Goal: Task Accomplishment & Management: Complete application form

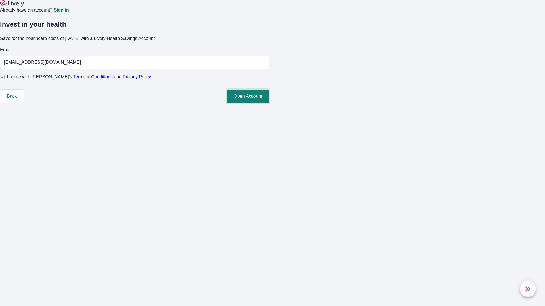
click at [269, 103] on button "Open Account" at bounding box center [248, 97] width 42 height 14
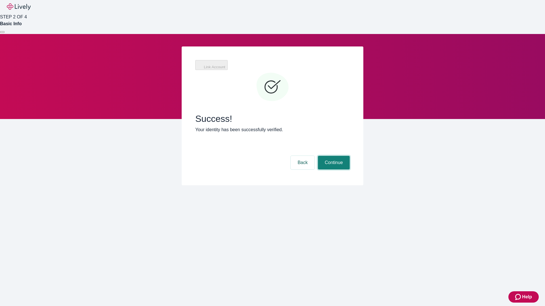
click at [333, 156] on button "Continue" at bounding box center [334, 163] width 32 height 14
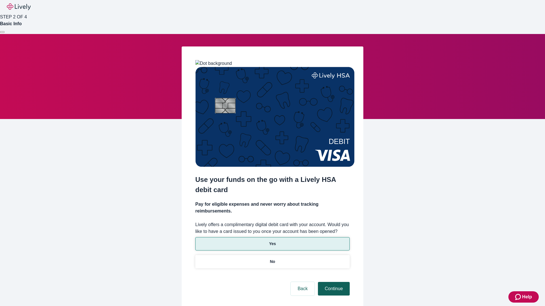
click at [272, 241] on p "Yes" at bounding box center [272, 244] width 7 height 6
click at [333, 282] on button "Continue" at bounding box center [334, 289] width 32 height 14
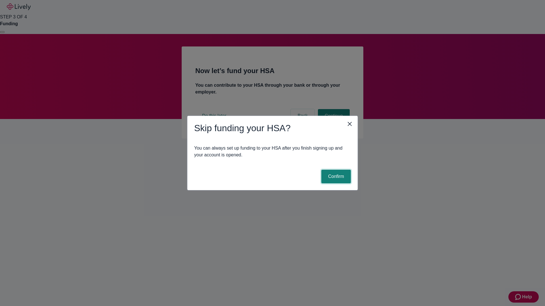
click at [335, 177] on button "Confirm" at bounding box center [336, 177] width 30 height 14
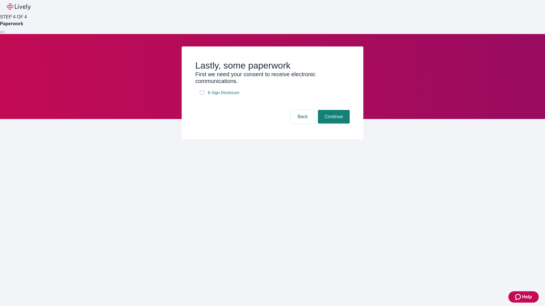
click at [202, 95] on input "E-Sign Disclosure" at bounding box center [202, 92] width 5 height 5
checkbox input "true"
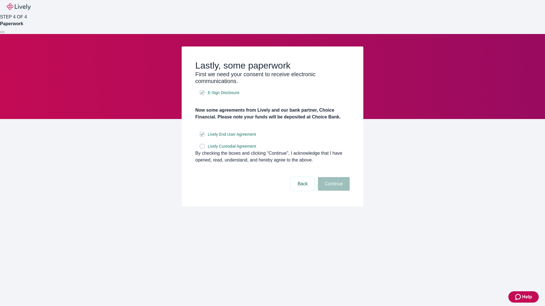
click at [202, 149] on input "Lively Custodial Agreement" at bounding box center [202, 146] width 5 height 5
checkbox input "true"
click at [333, 191] on button "Continue" at bounding box center [334, 184] width 32 height 14
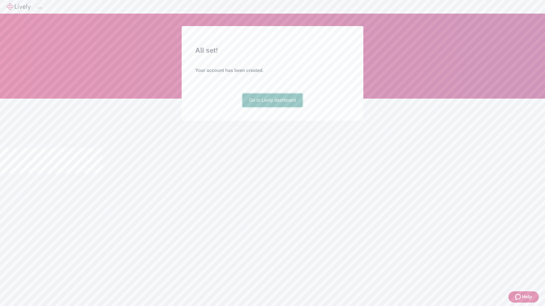
click at [272, 107] on link "Go to Lively dashboard" at bounding box center [272, 101] width 60 height 14
